Goal: Task Accomplishment & Management: Use online tool/utility

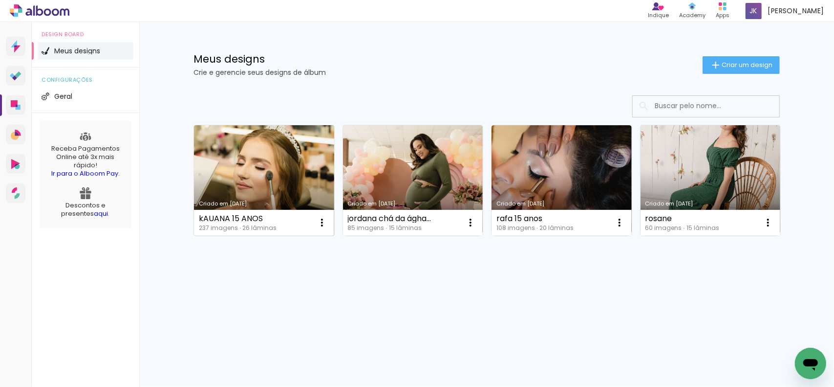
click at [274, 177] on link "Criado em [DATE]" at bounding box center [264, 180] width 140 height 110
